Goal: Find specific page/section: Find specific page/section

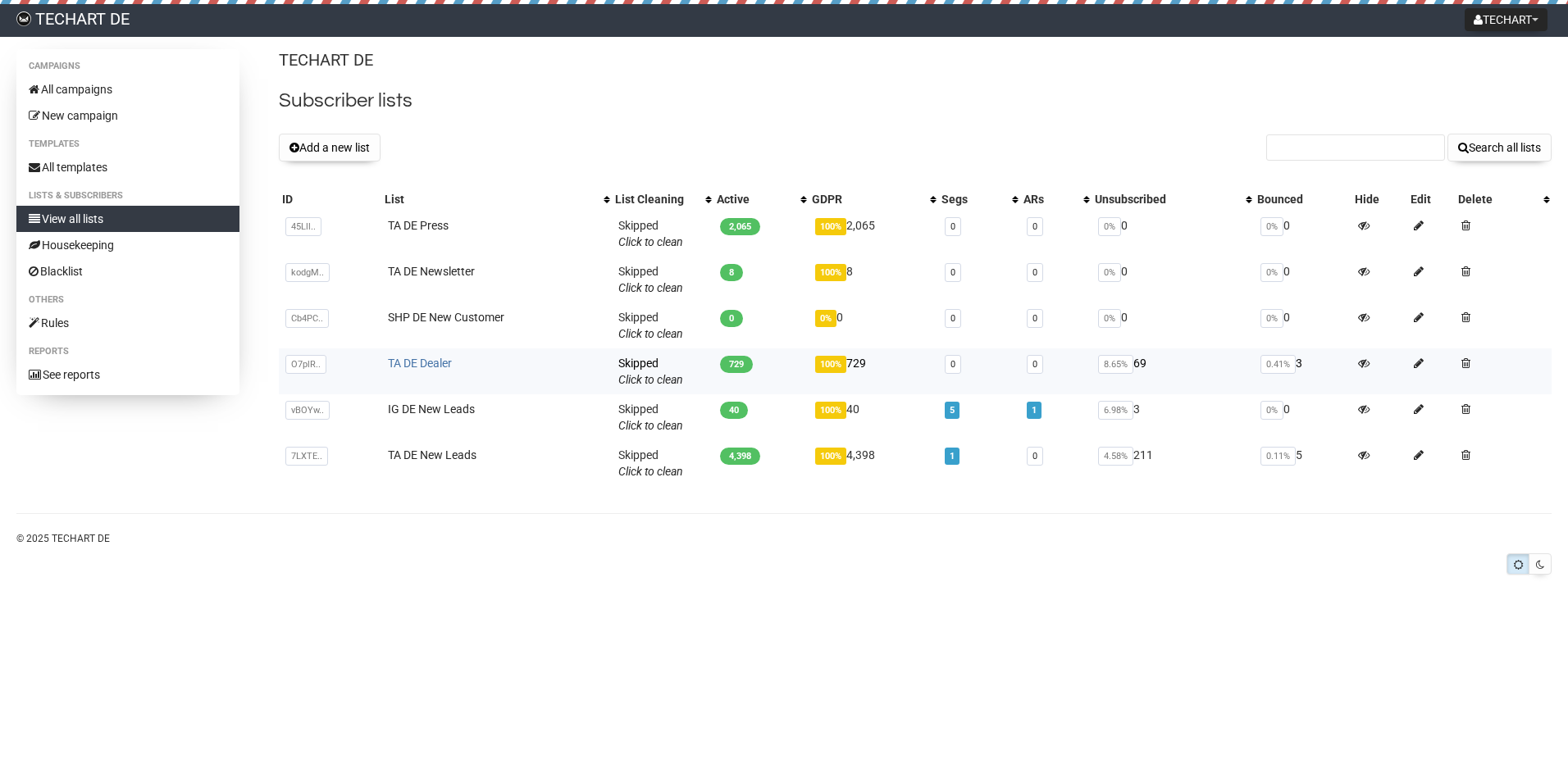
click at [434, 359] on link "TA DE Dealer" at bounding box center [420, 362] width 64 height 13
click at [434, 357] on link "TA DE Dealer" at bounding box center [420, 362] width 64 height 13
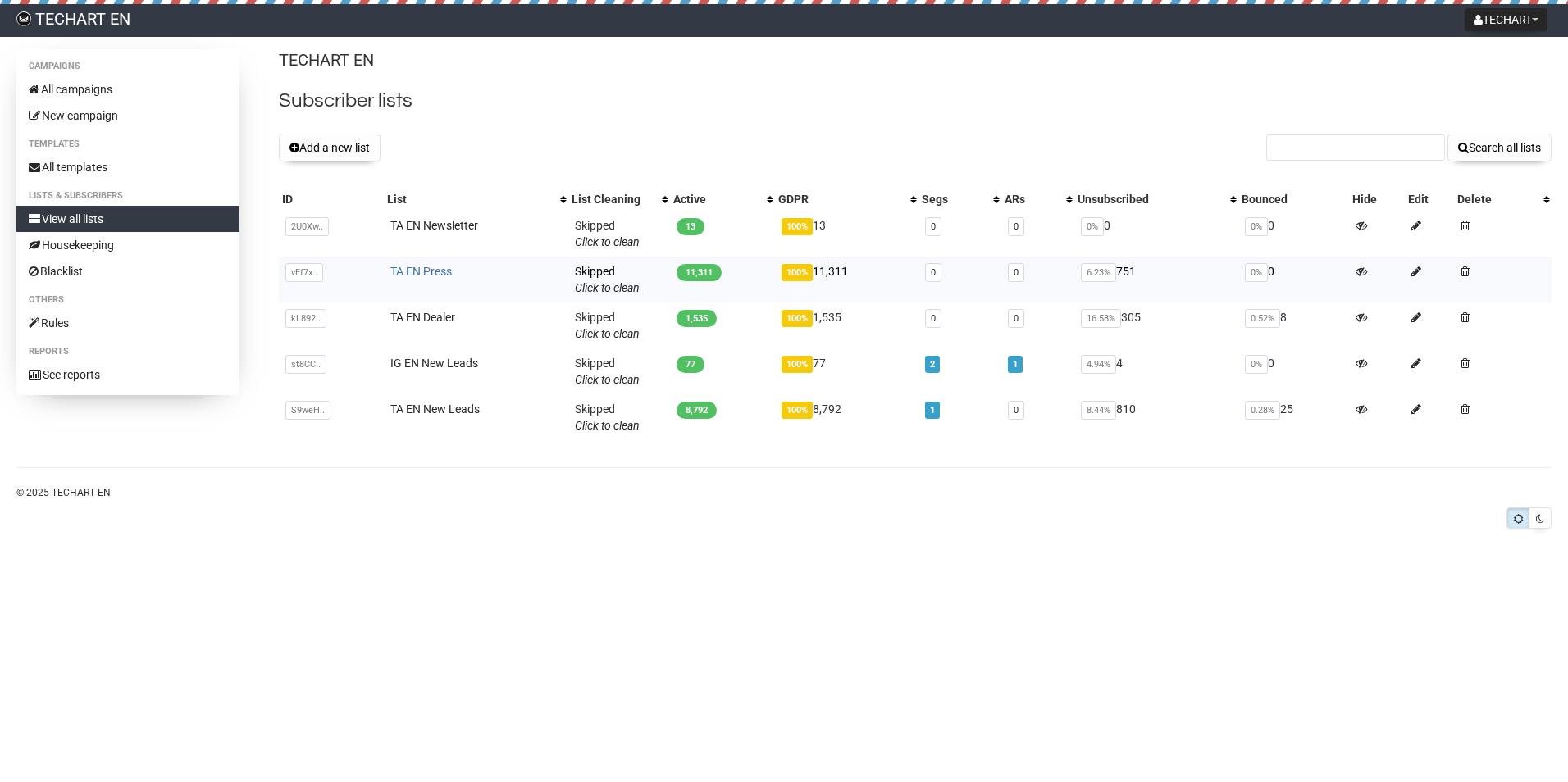
click at [425, 272] on link "TA EN Press" at bounding box center [421, 271] width 62 height 13
